Goal: Information Seeking & Learning: Learn about a topic

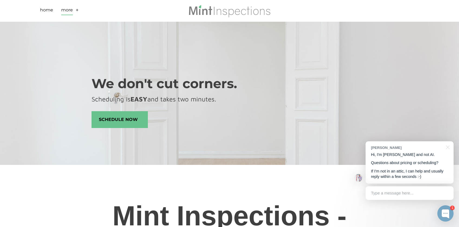
click at [67, 9] on link "More" at bounding box center [67, 11] width 12 height 8
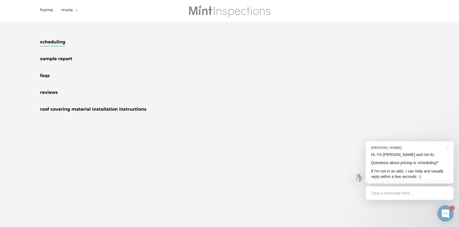
click at [59, 43] on link "Scheduling" at bounding box center [52, 42] width 25 height 7
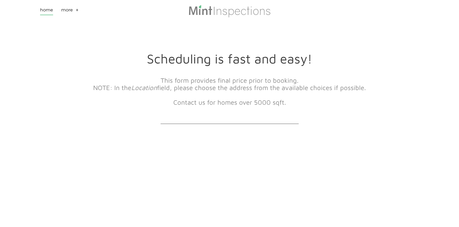
click at [47, 12] on link "Home" at bounding box center [46, 11] width 13 height 8
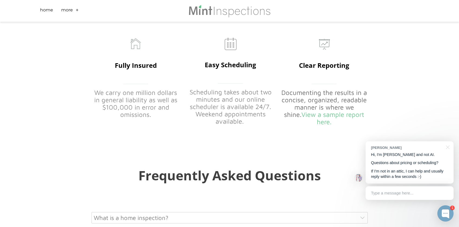
scroll to position [2551, 0]
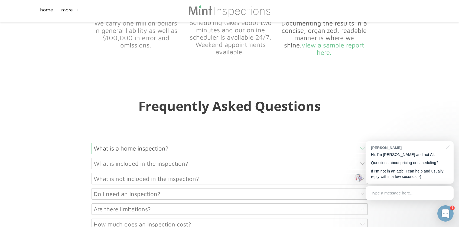
click at [152, 143] on div "What is a home inspection?" at bounding box center [230, 148] width 276 height 11
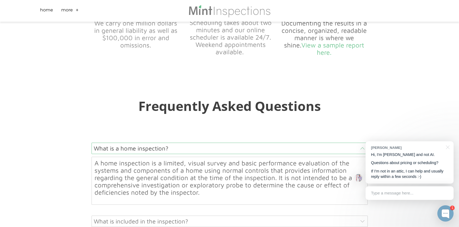
click at [152, 143] on div "What is a home inspection?" at bounding box center [230, 148] width 276 height 11
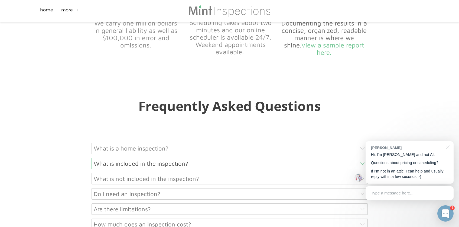
click at [156, 158] on div "What is included in the inspection?" at bounding box center [230, 163] width 276 height 11
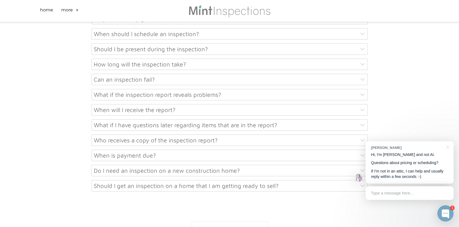
scroll to position [3123, 0]
